Goal: Obtain resource: Download file/media

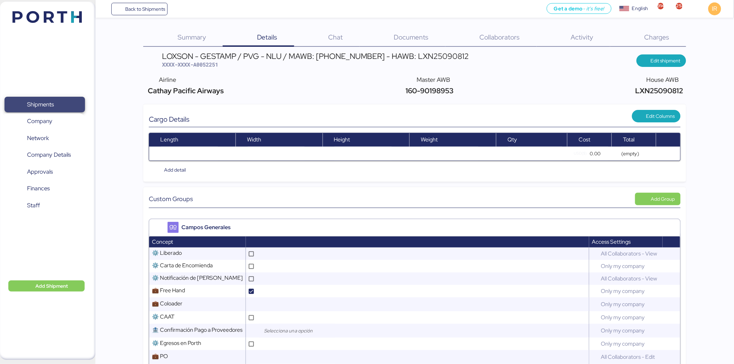
click at [61, 101] on span "Shipments" at bounding box center [44, 105] width 75 height 10
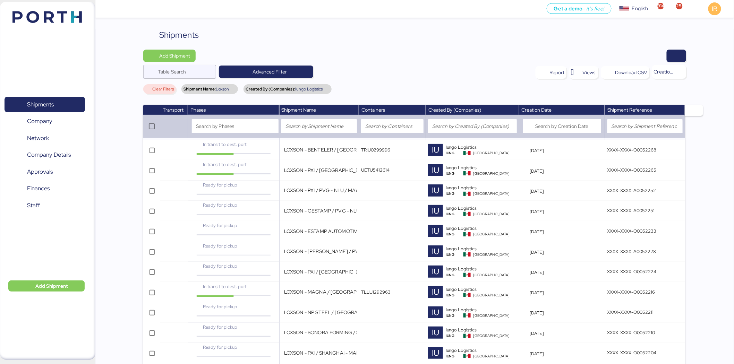
click at [484, 52] on div at bounding box center [442, 56] width 485 height 12
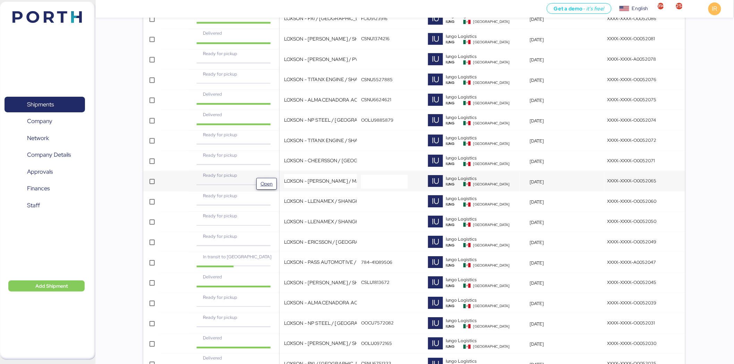
click at [272, 179] on span "Open" at bounding box center [266, 183] width 15 height 11
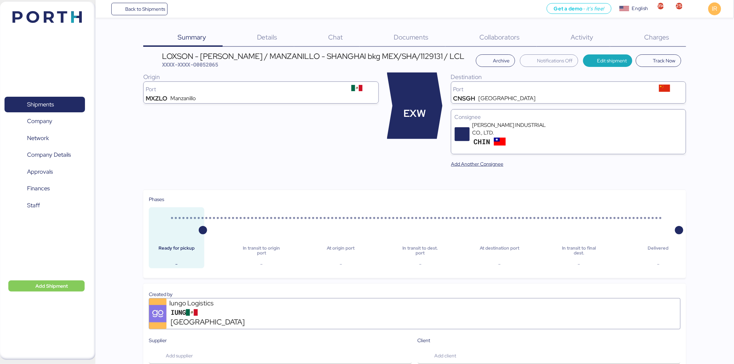
click at [659, 42] on div "Charges 0" at bounding box center [648, 38] width 76 height 18
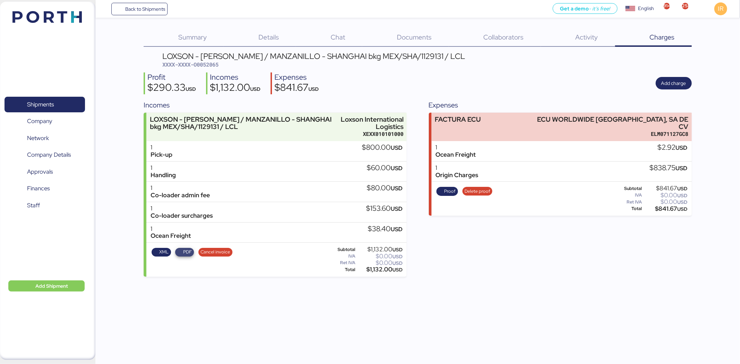
click at [182, 252] on span "PDF" at bounding box center [185, 252] width 14 height 8
